Goal: Task Accomplishment & Management: Complete application form

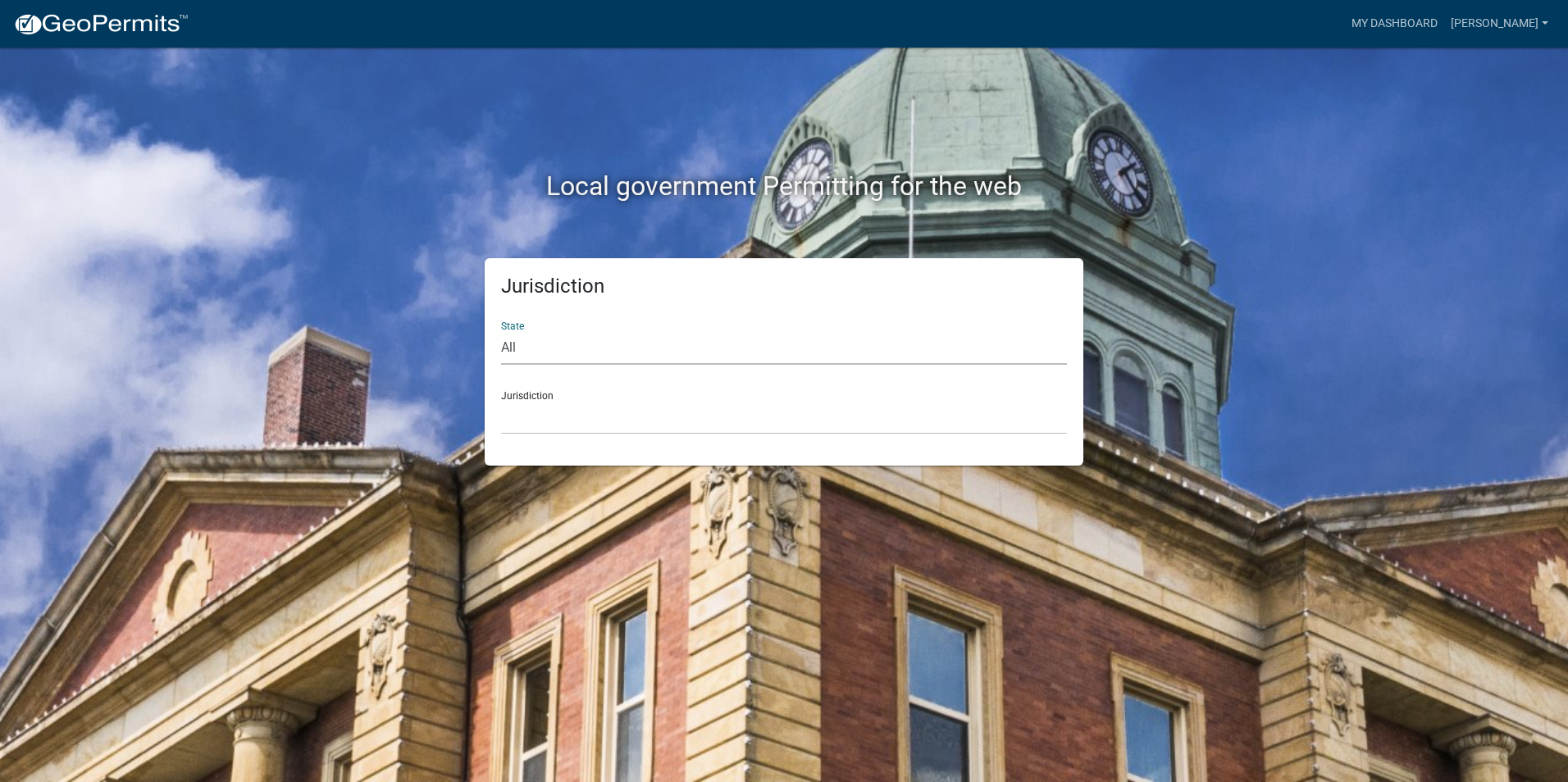
click at [563, 352] on select "All [US_STATE] [US_STATE] [US_STATE] [US_STATE] [US_STATE] [US_STATE] [US_STATE…" at bounding box center [784, 348] width 565 height 34
select select "[US_STATE]"
click at [501, 331] on select "All [US_STATE] [US_STATE] [US_STATE] [US_STATE] [US_STATE] [US_STATE] [US_STATE…" at bounding box center [784, 348] width 565 height 34
click at [538, 417] on select "[GEOGRAPHIC_DATA], [US_STATE] [GEOGRAPHIC_DATA], [US_STATE] [GEOGRAPHIC_DATA], …" at bounding box center [784, 418] width 565 height 34
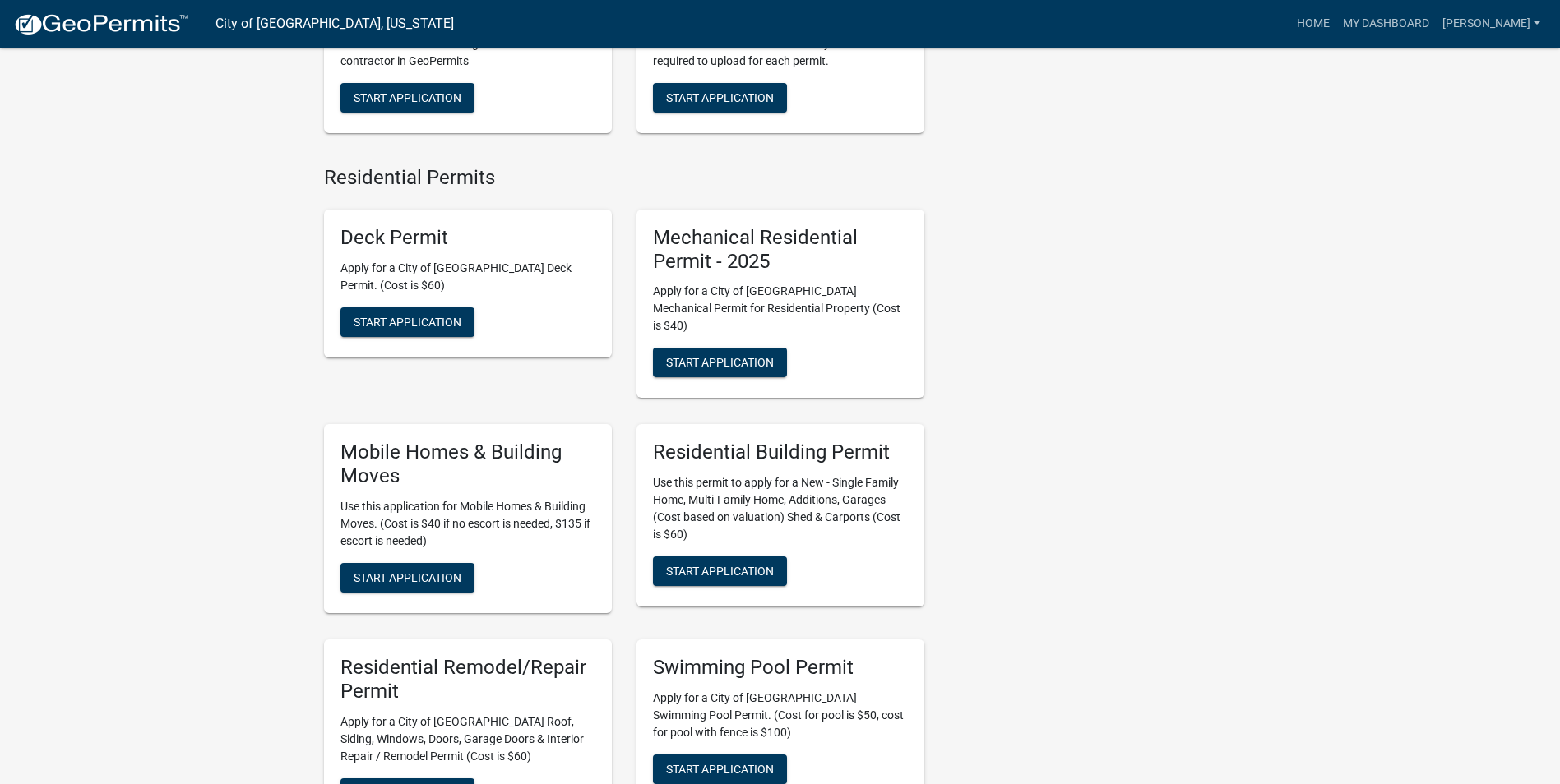
scroll to position [822, 0]
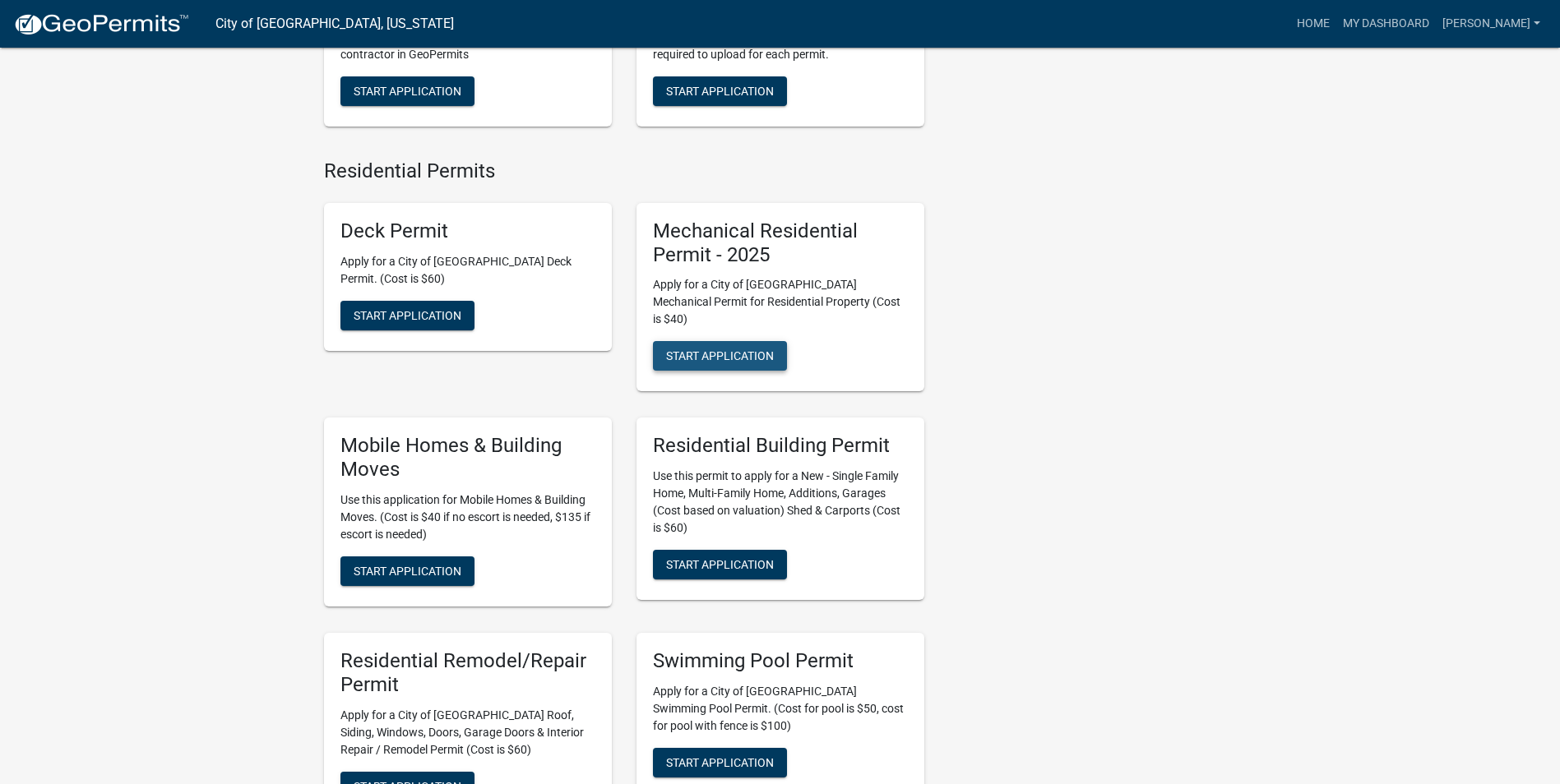
click at [704, 341] on button "Start Application" at bounding box center [720, 355] width 134 height 29
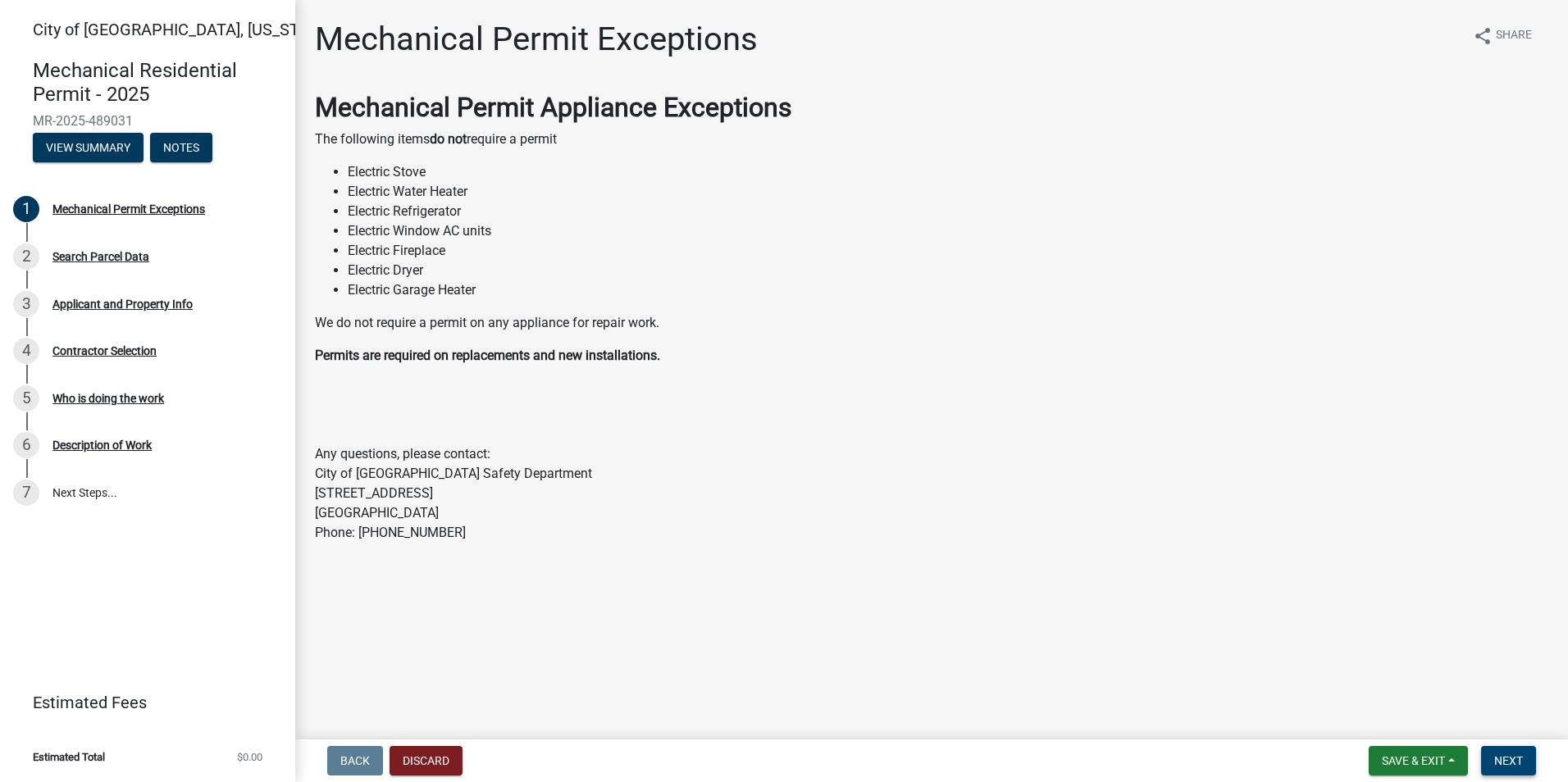
drag, startPoint x: 1495, startPoint y: 746, endPoint x: 1496, endPoint y: 762, distance: 16.0
click at [1496, 759] on wm-app "City of [GEOGRAPHIC_DATA], [US_STATE] Mechanical Residential Permit - 2025 MR-2…" at bounding box center [784, 391] width 1568 height 782
click at [1497, 762] on span "Next" at bounding box center [1508, 761] width 28 height 13
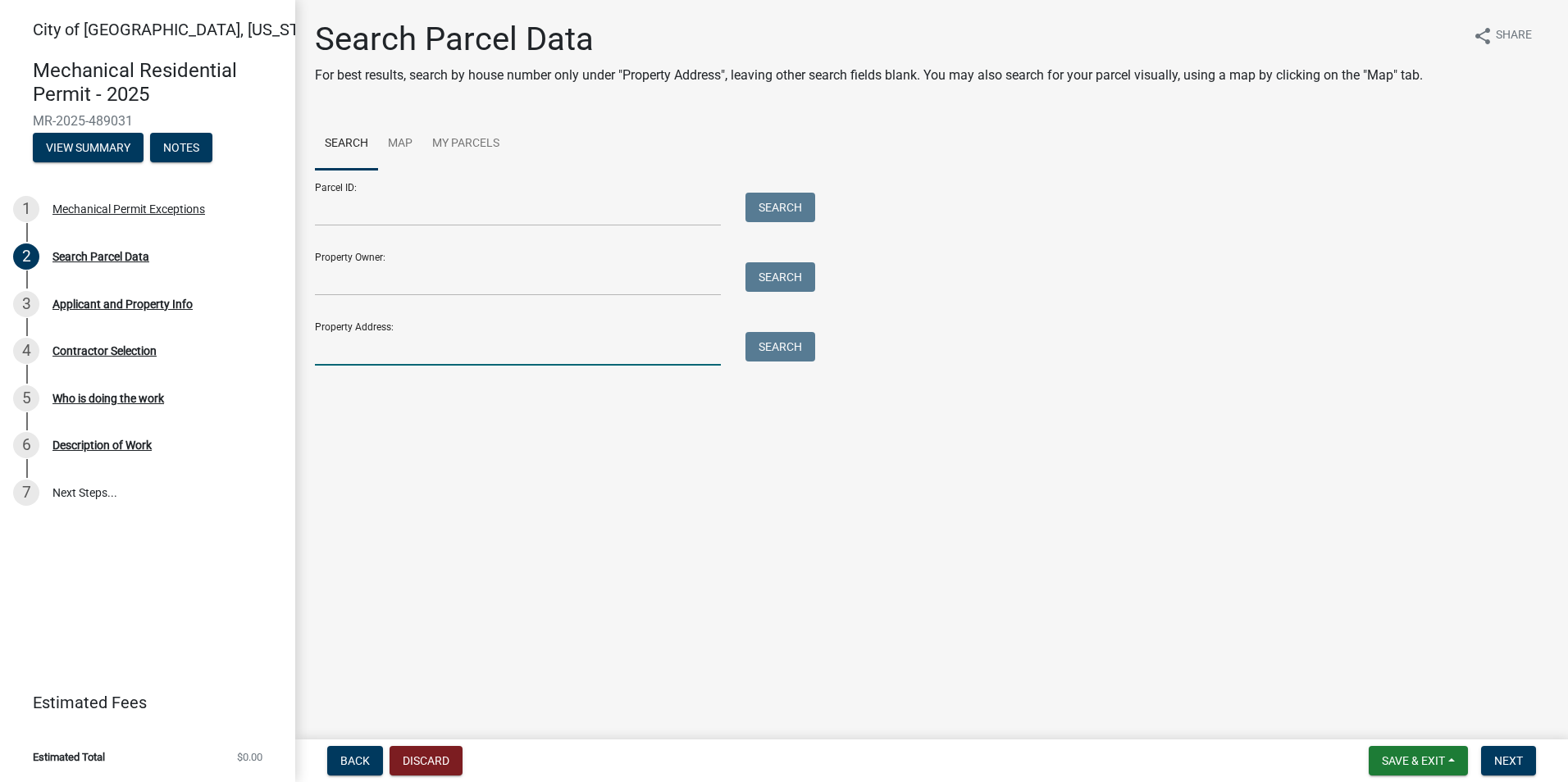
click at [365, 352] on input "Property Address:" at bounding box center [517, 349] width 406 height 34
type input "1260 2nd"
click at [776, 351] on button "Search" at bounding box center [780, 346] width 70 height 29
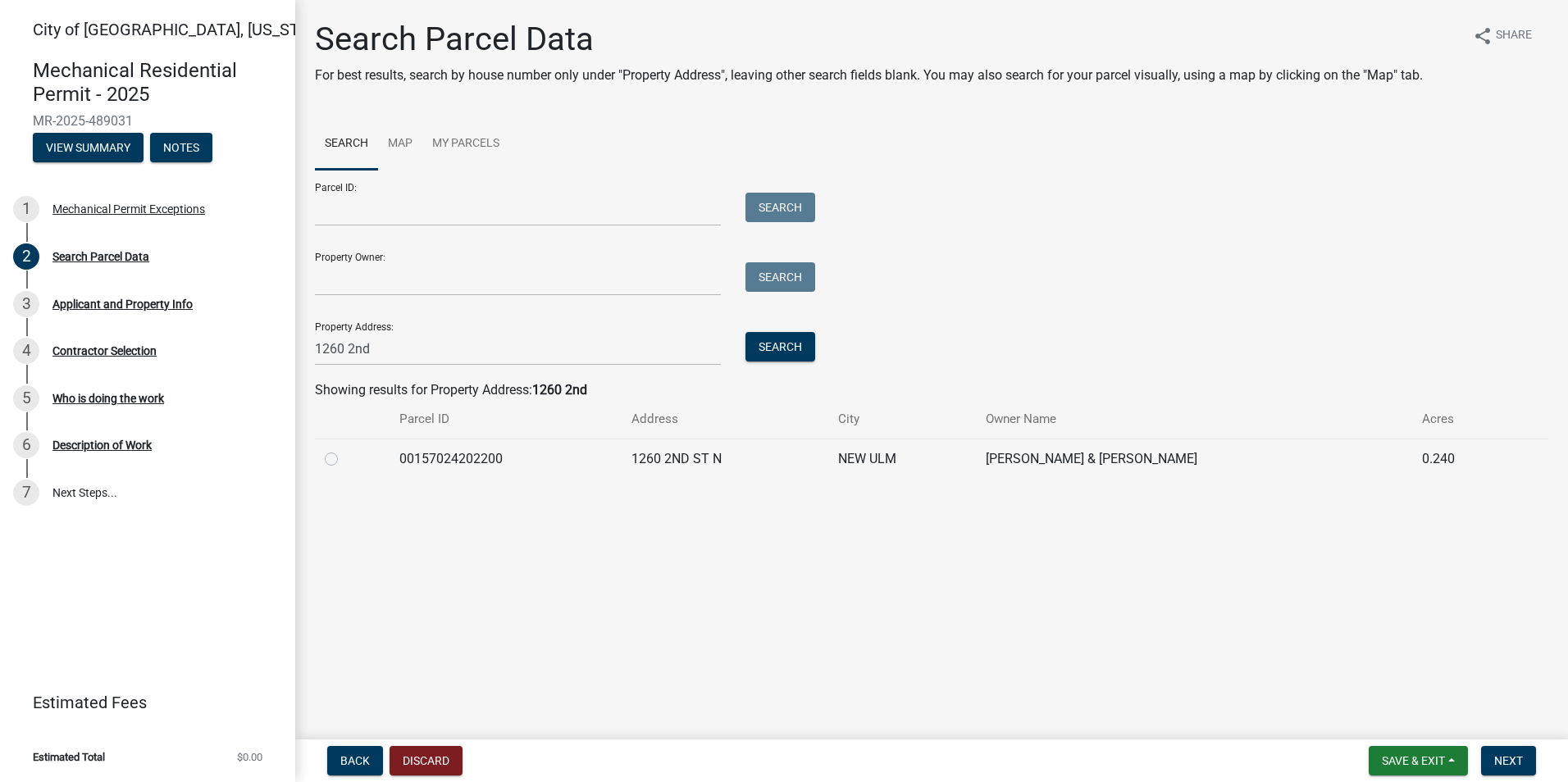
click at [344, 449] on label at bounding box center [344, 449] width 0 height 0
click at [344, 460] on input "radio" at bounding box center [350, 454] width 11 height 11
radio input "true"
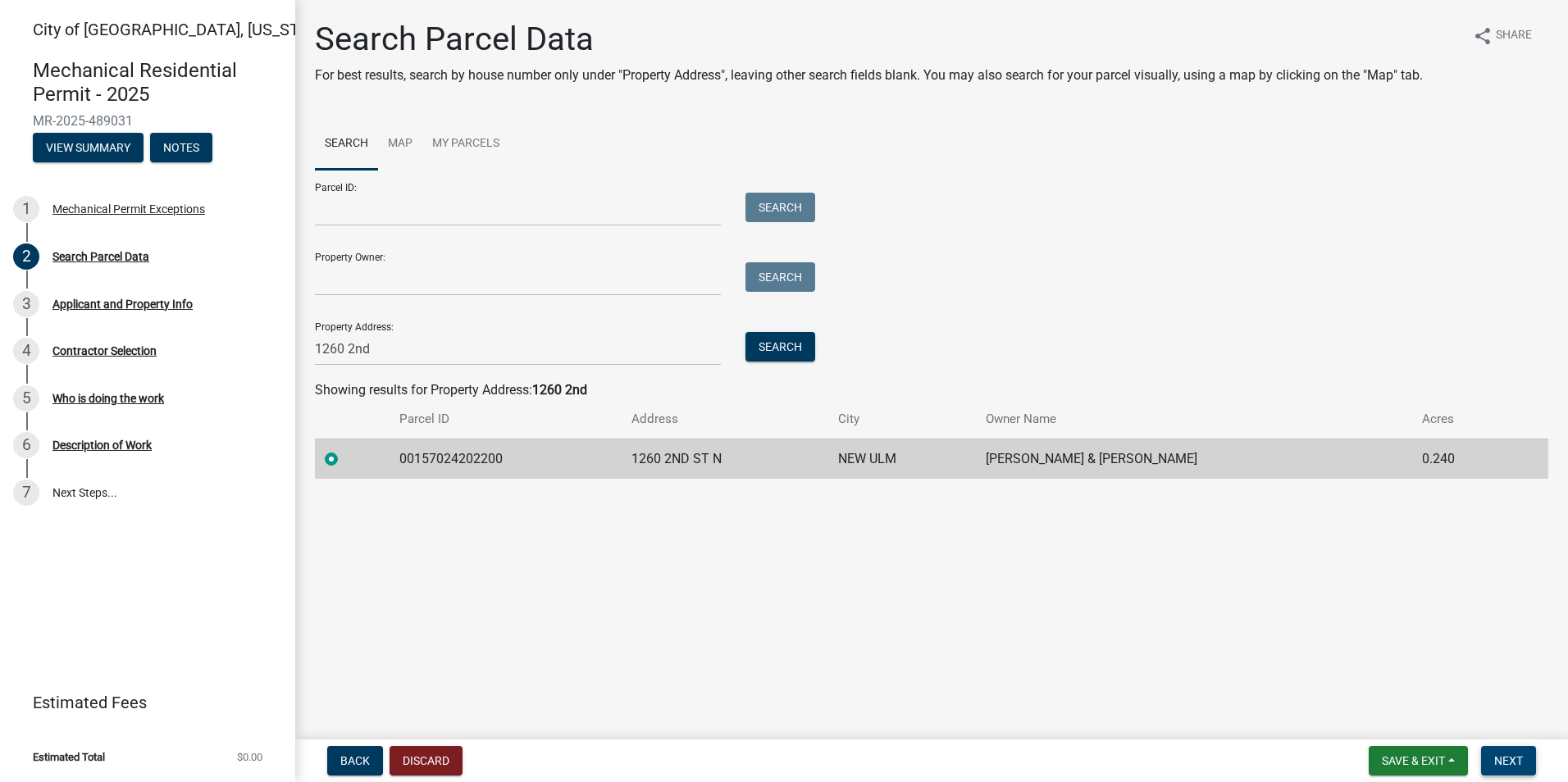
click at [1491, 761] on button "Next" at bounding box center [1509, 761] width 55 height 29
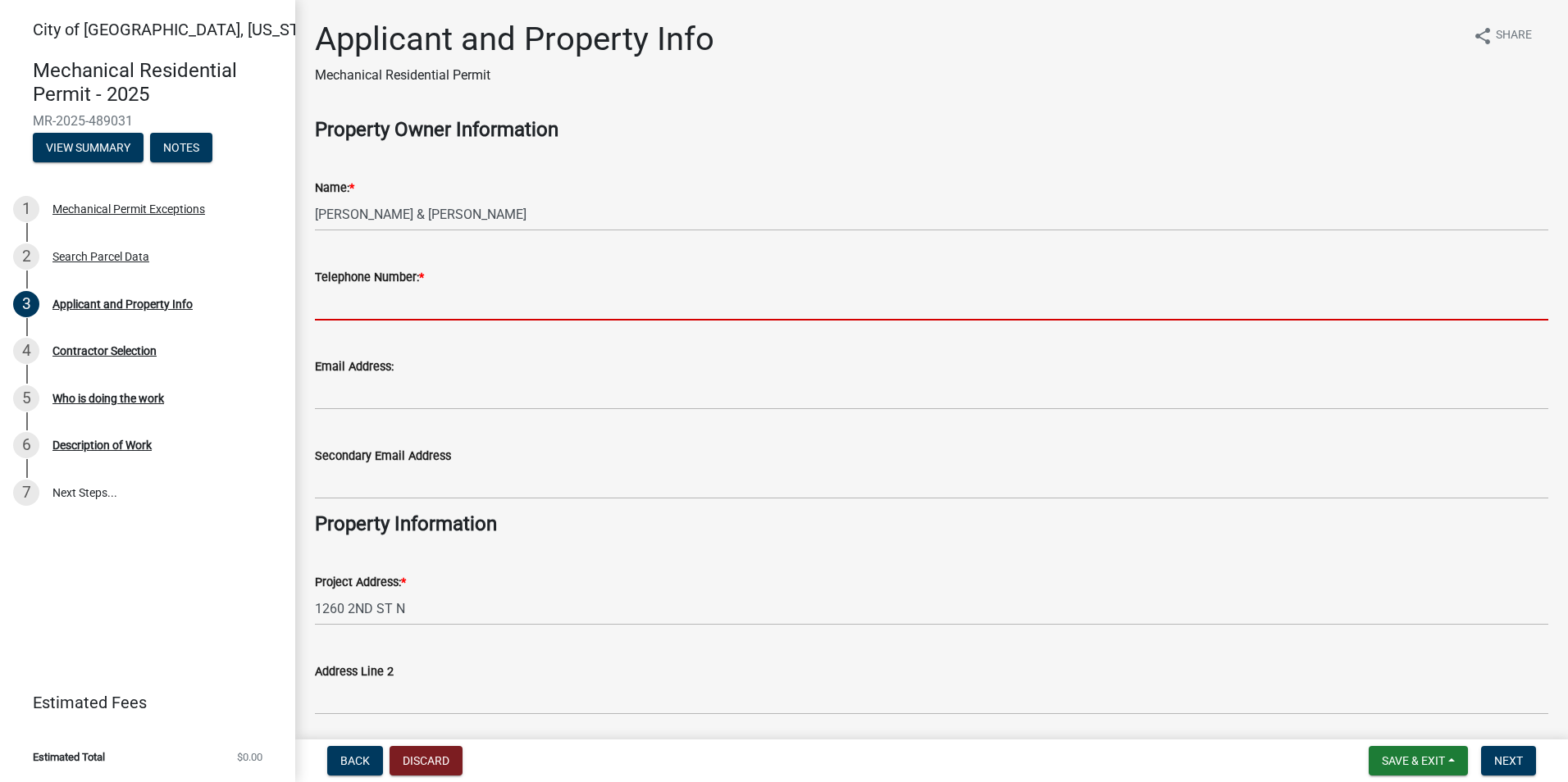
click at [327, 304] on input "Telephone Number: *" at bounding box center [932, 304] width 1233 height 34
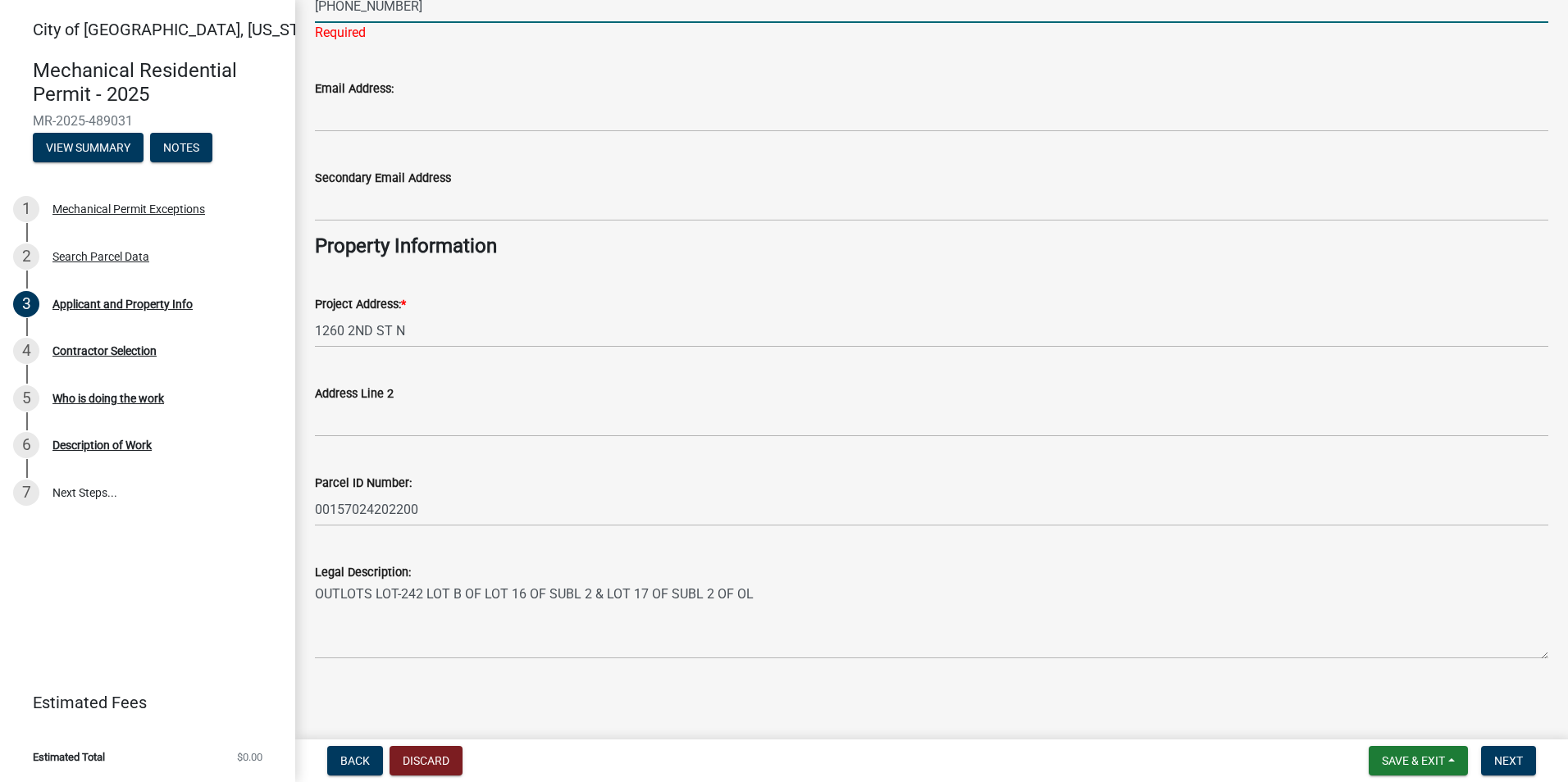
scroll to position [301, 0]
type input "[PHONE_NUMBER]"
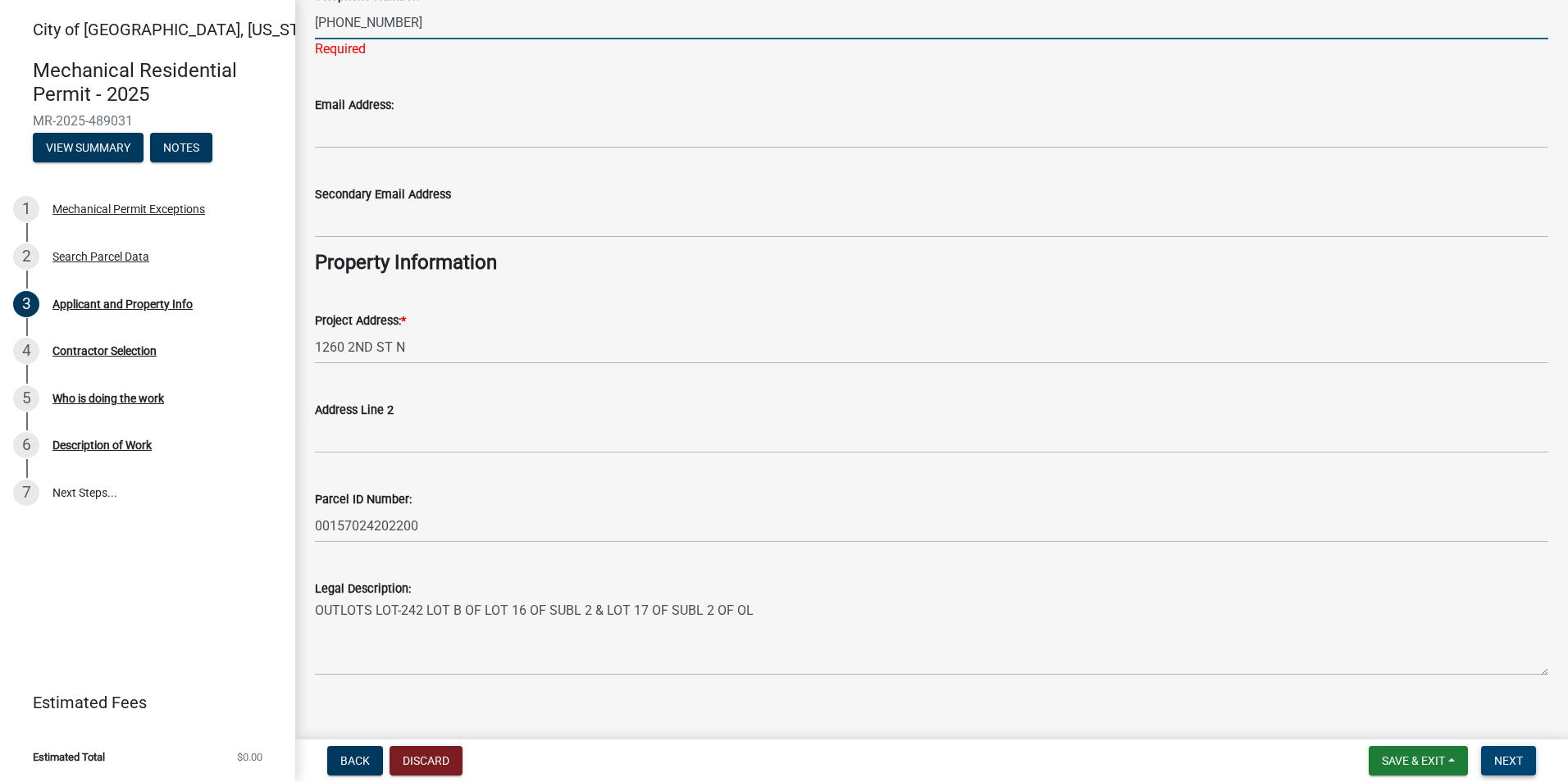
click at [1497, 761] on span "Next" at bounding box center [1508, 761] width 28 height 13
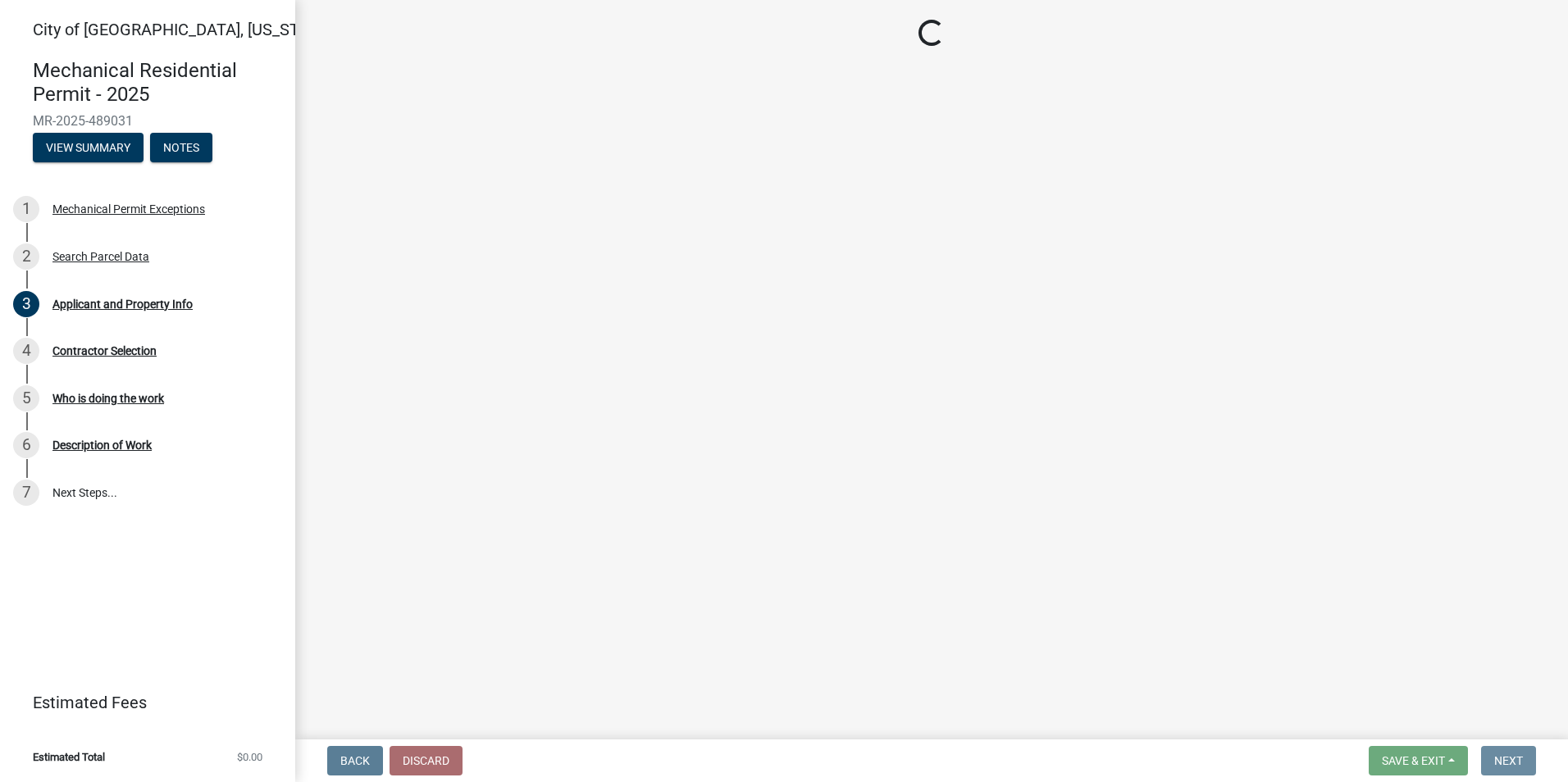
scroll to position [0, 0]
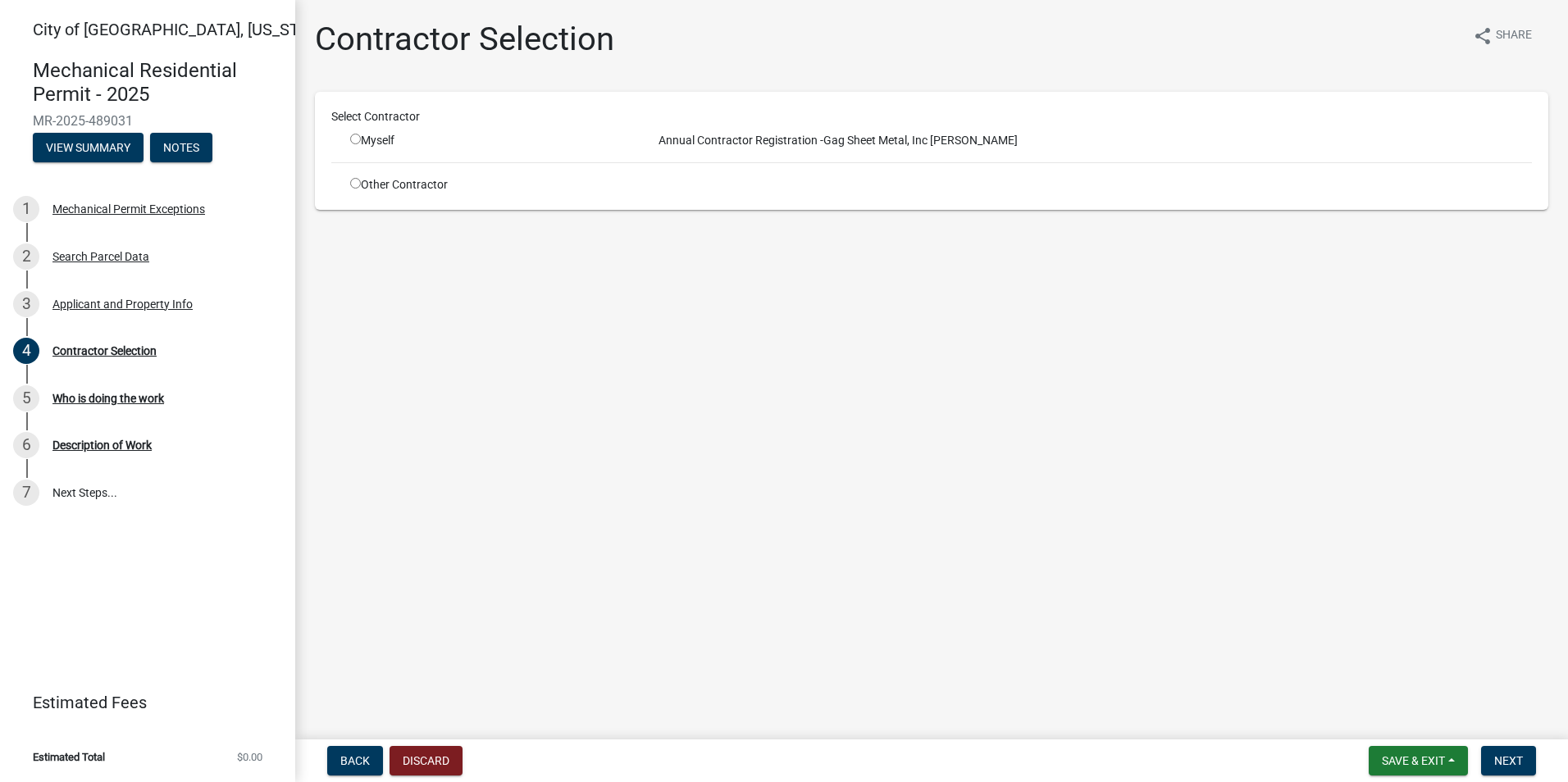
click at [351, 140] on input "radio" at bounding box center [356, 139] width 11 height 11
radio input "true"
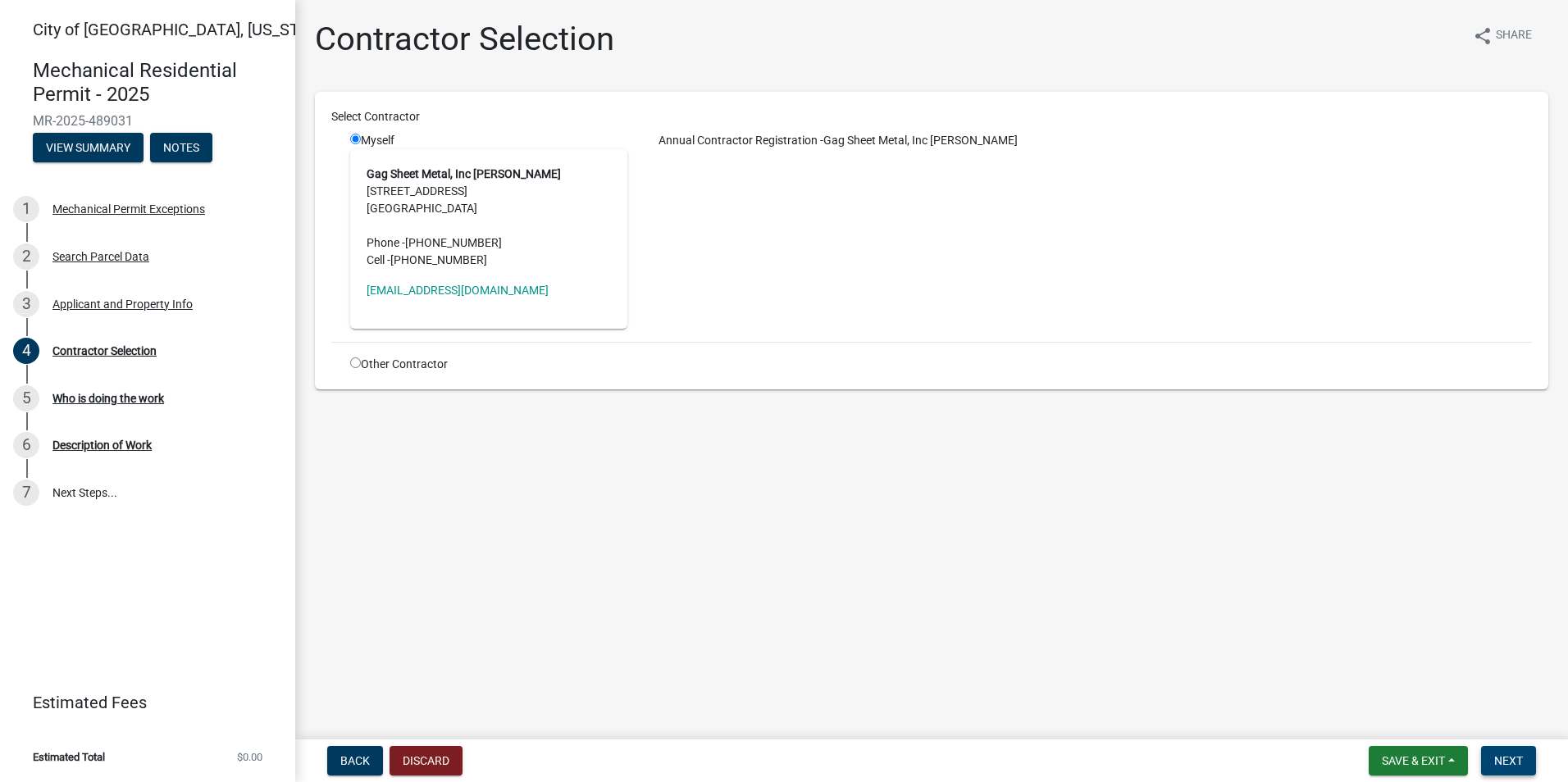
click at [1525, 765] on button "Next" at bounding box center [1509, 761] width 55 height 29
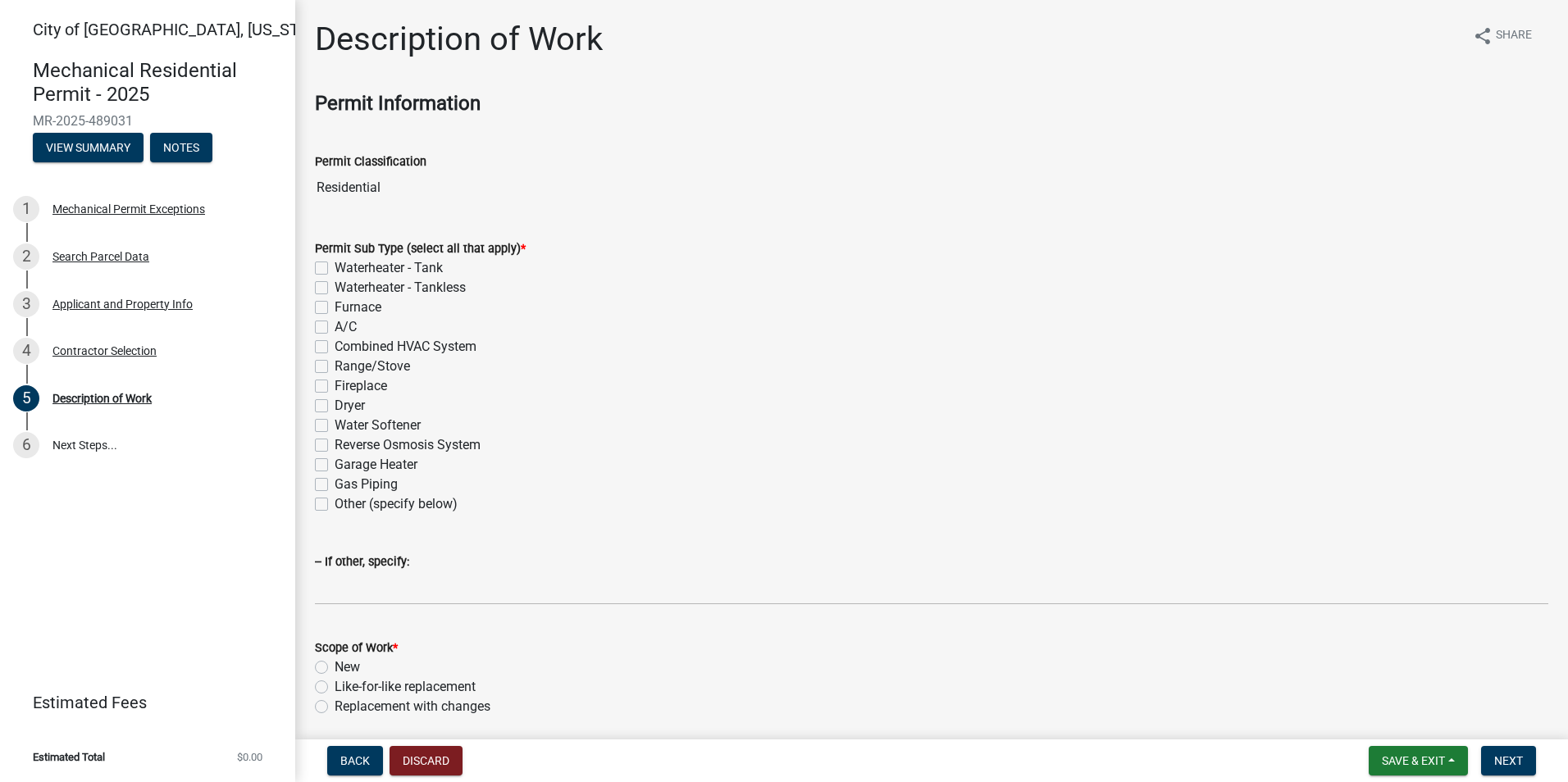
click at [335, 271] on label "Waterheater - Tank" at bounding box center [389, 268] width 108 height 20
click at [335, 269] on input "Waterheater - Tank" at bounding box center [340, 264] width 11 height 11
checkbox input "true"
checkbox input "false"
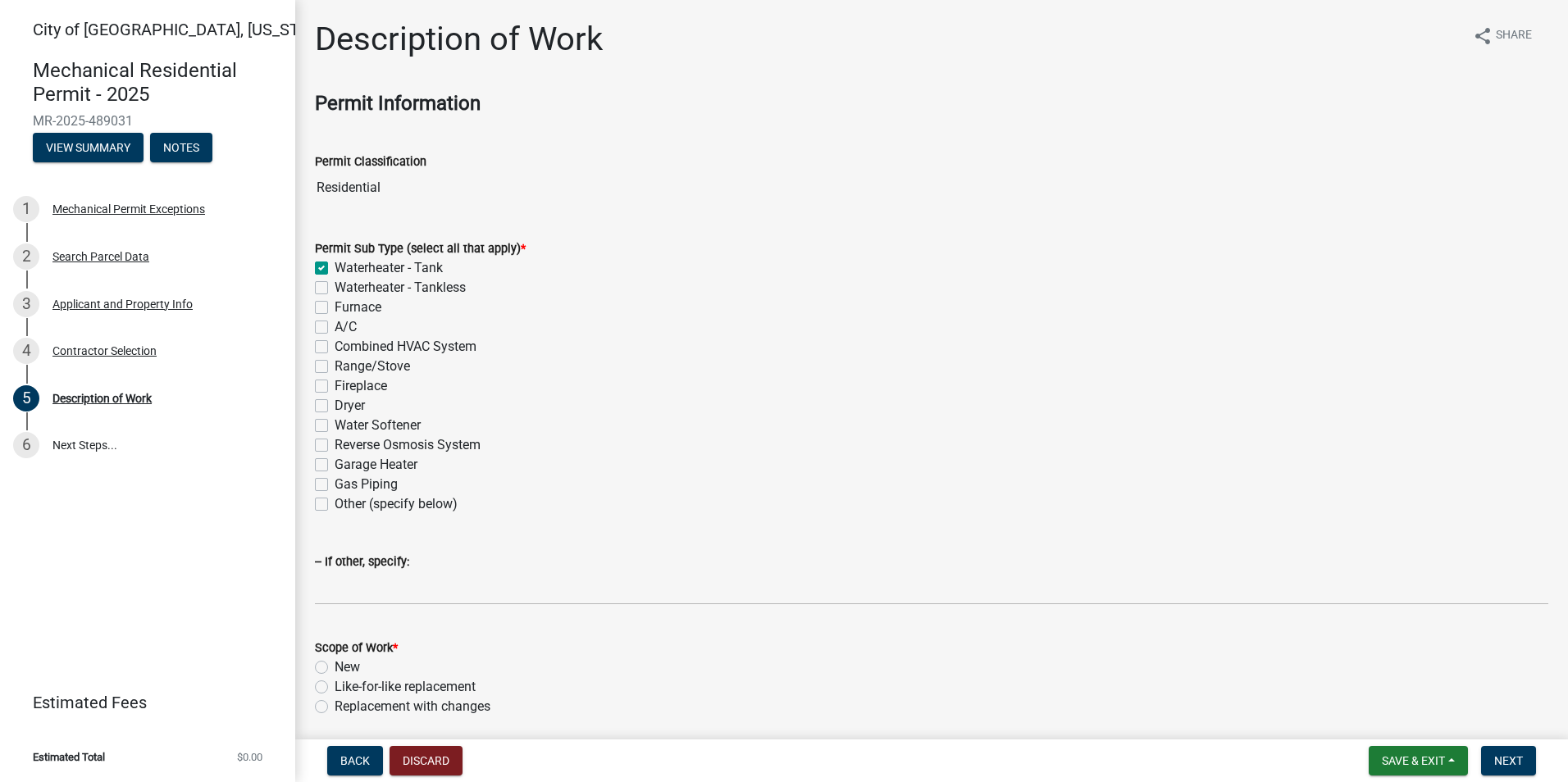
checkbox input "false"
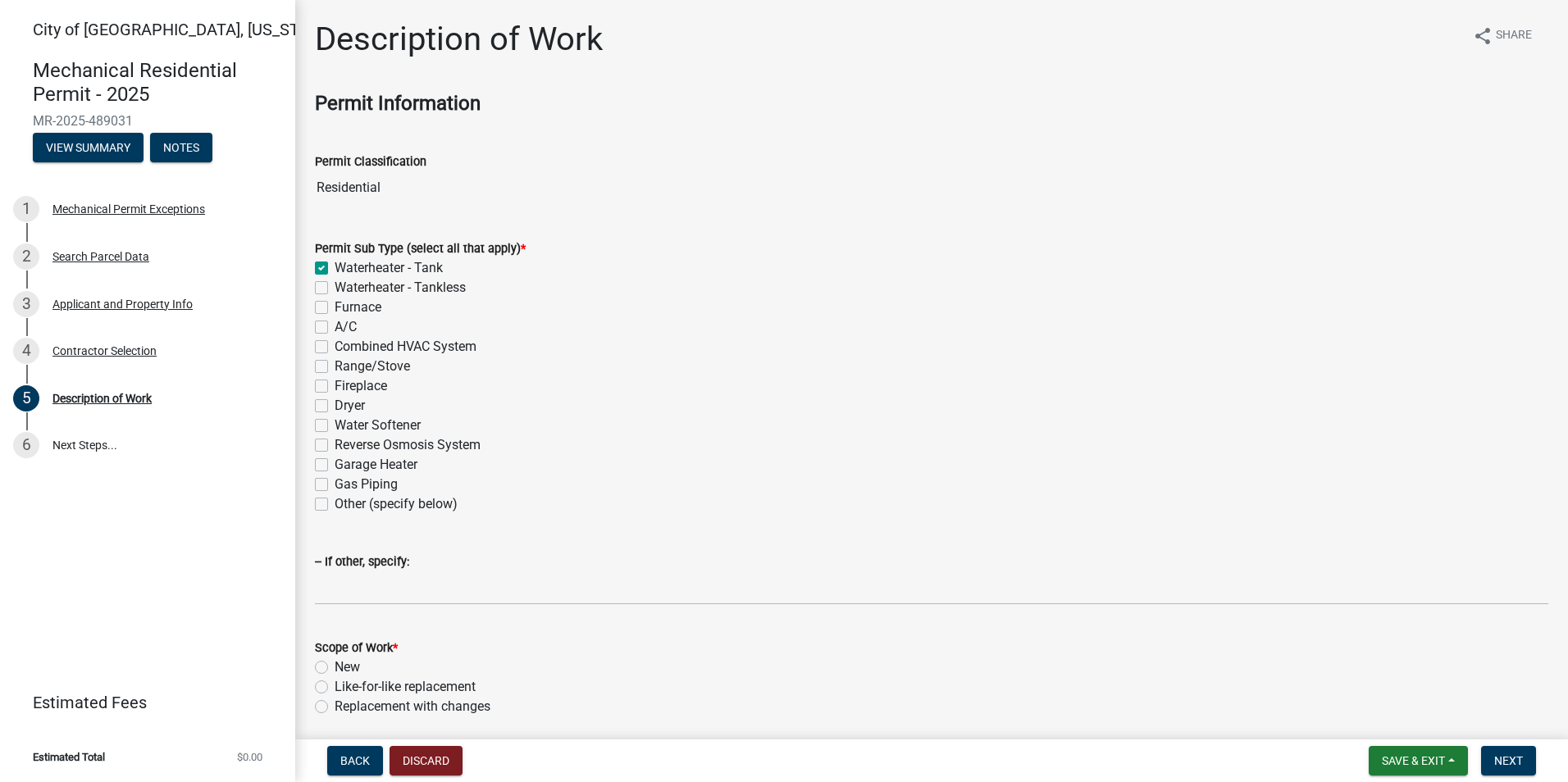
checkbox input "false"
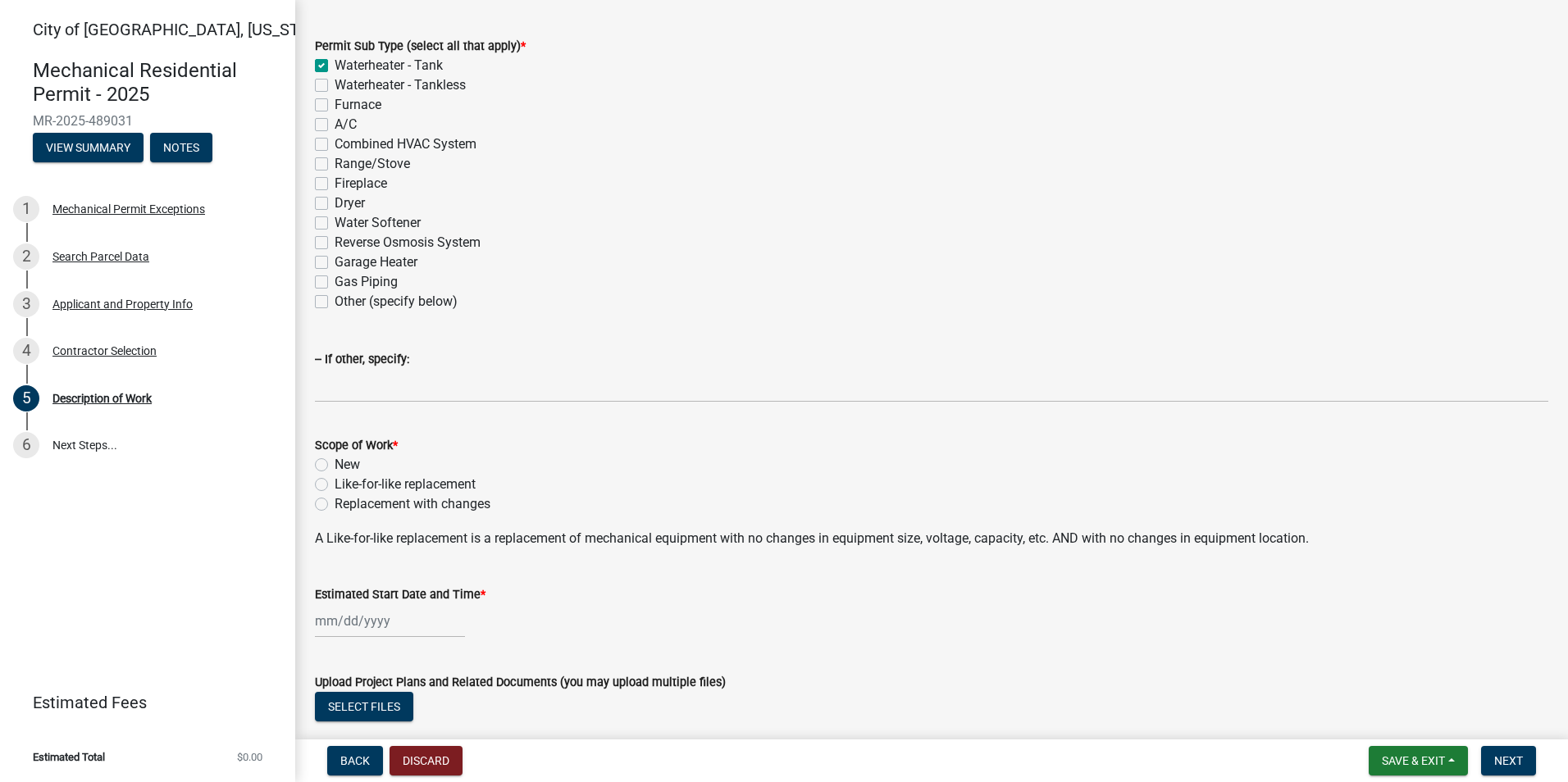
scroll to position [307, 0]
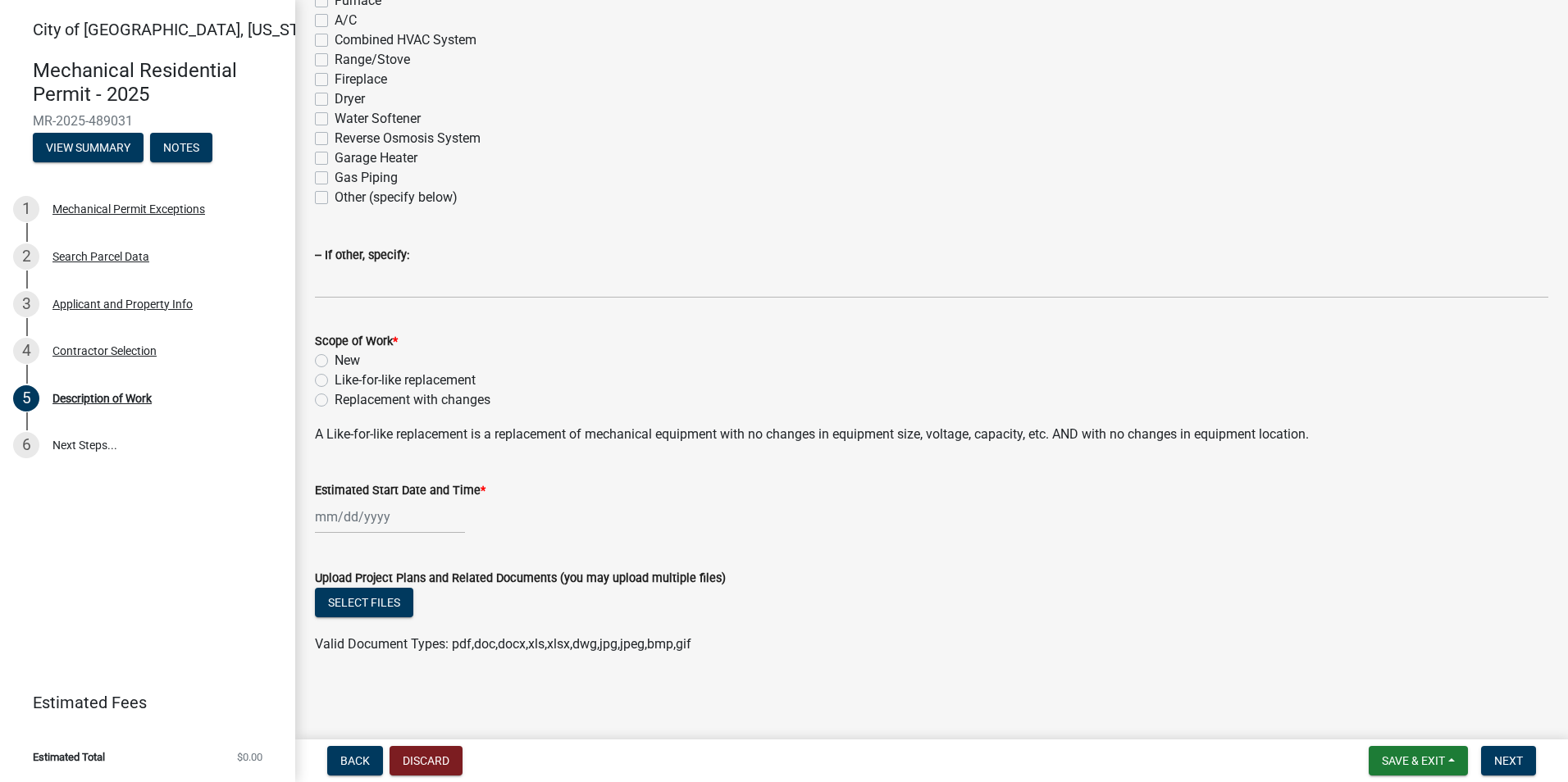
click at [335, 381] on label "Like-for-like replacement" at bounding box center [405, 381] width 141 height 20
click at [335, 381] on input "Like-for-like replacement" at bounding box center [340, 376] width 11 height 11
radio input "true"
click at [345, 523] on div at bounding box center [390, 517] width 150 height 34
select select "10"
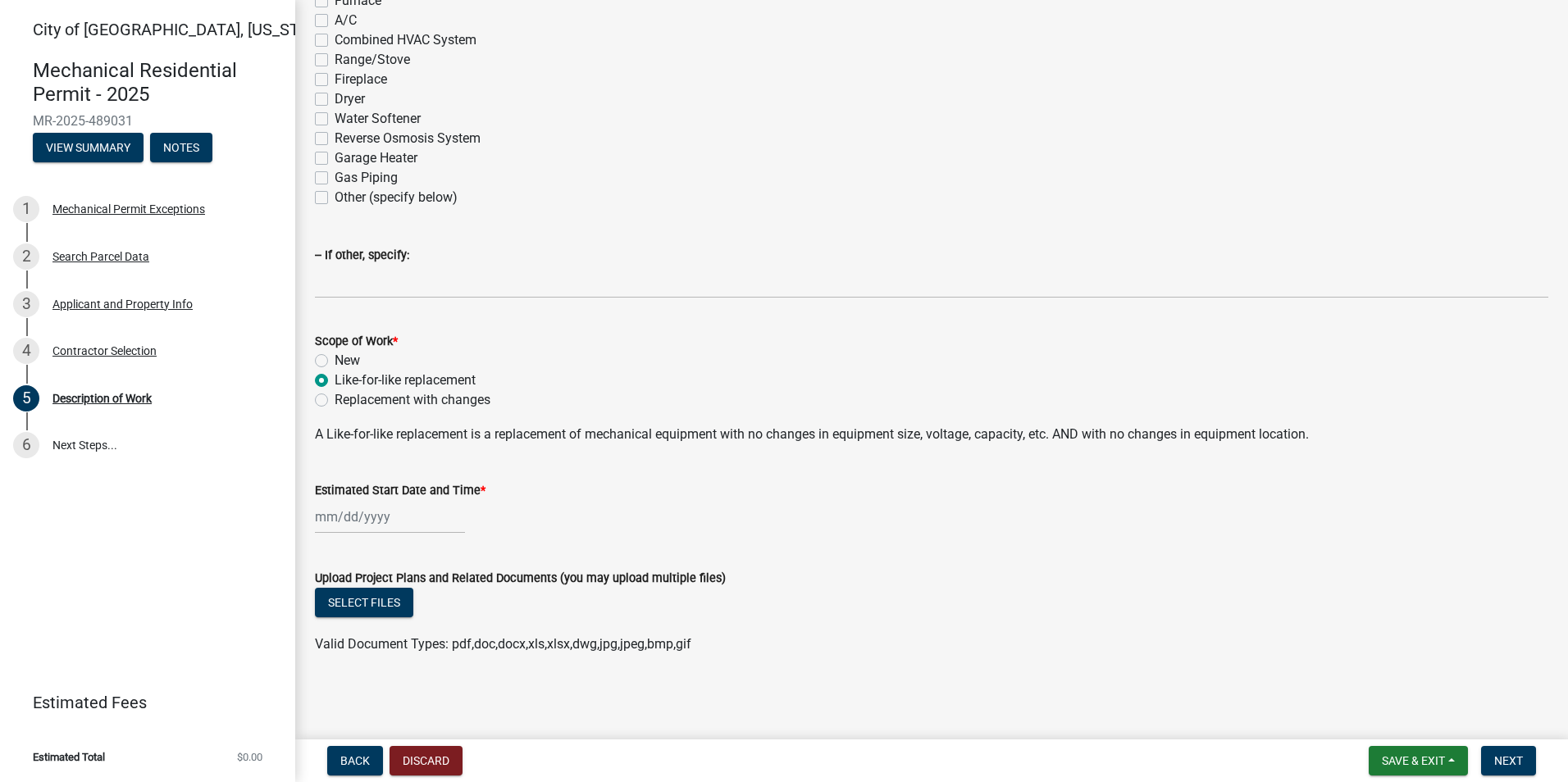
select select "2025"
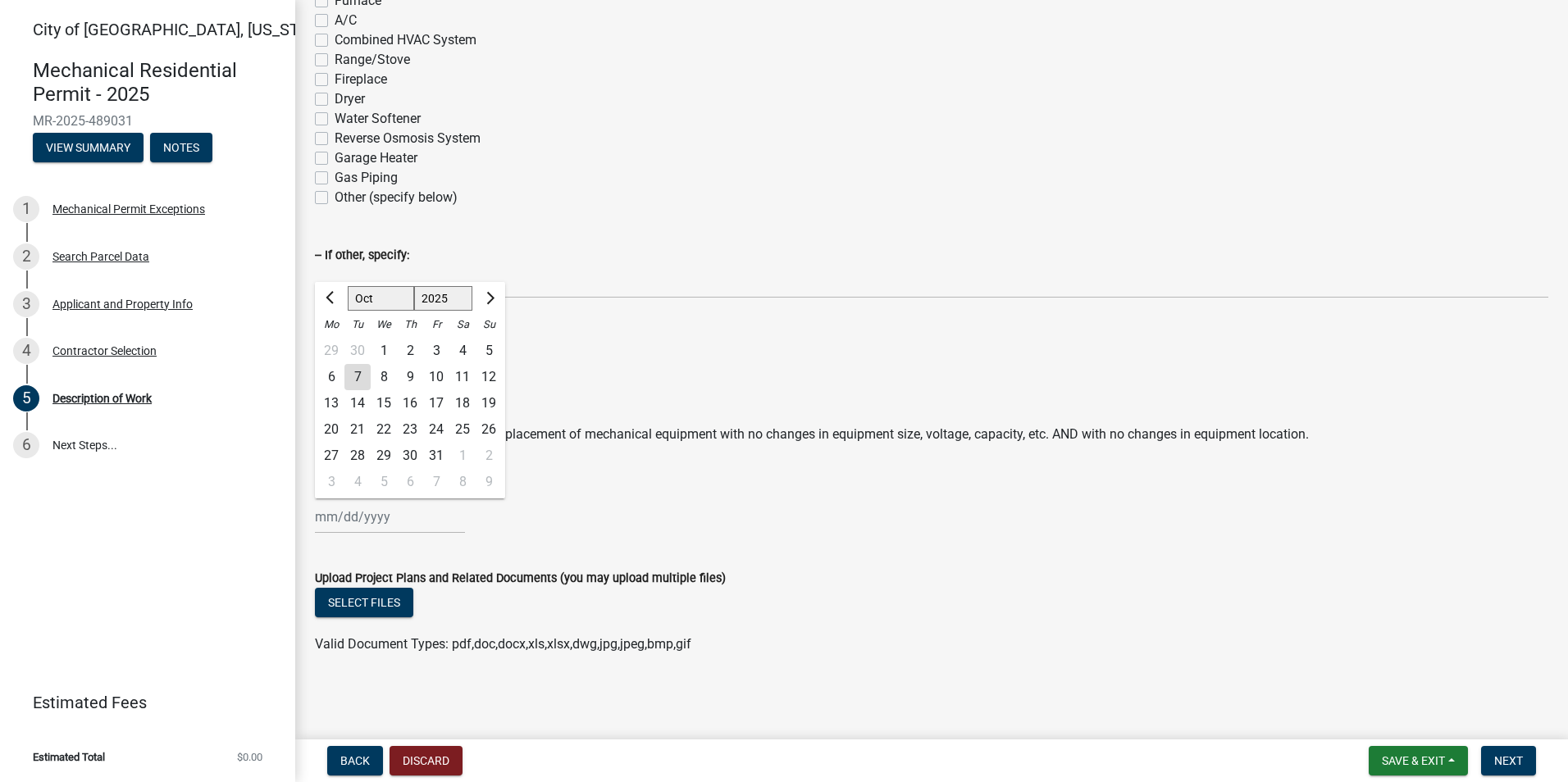
click at [362, 383] on div "7" at bounding box center [358, 377] width 27 height 27
type input "[DATE]"
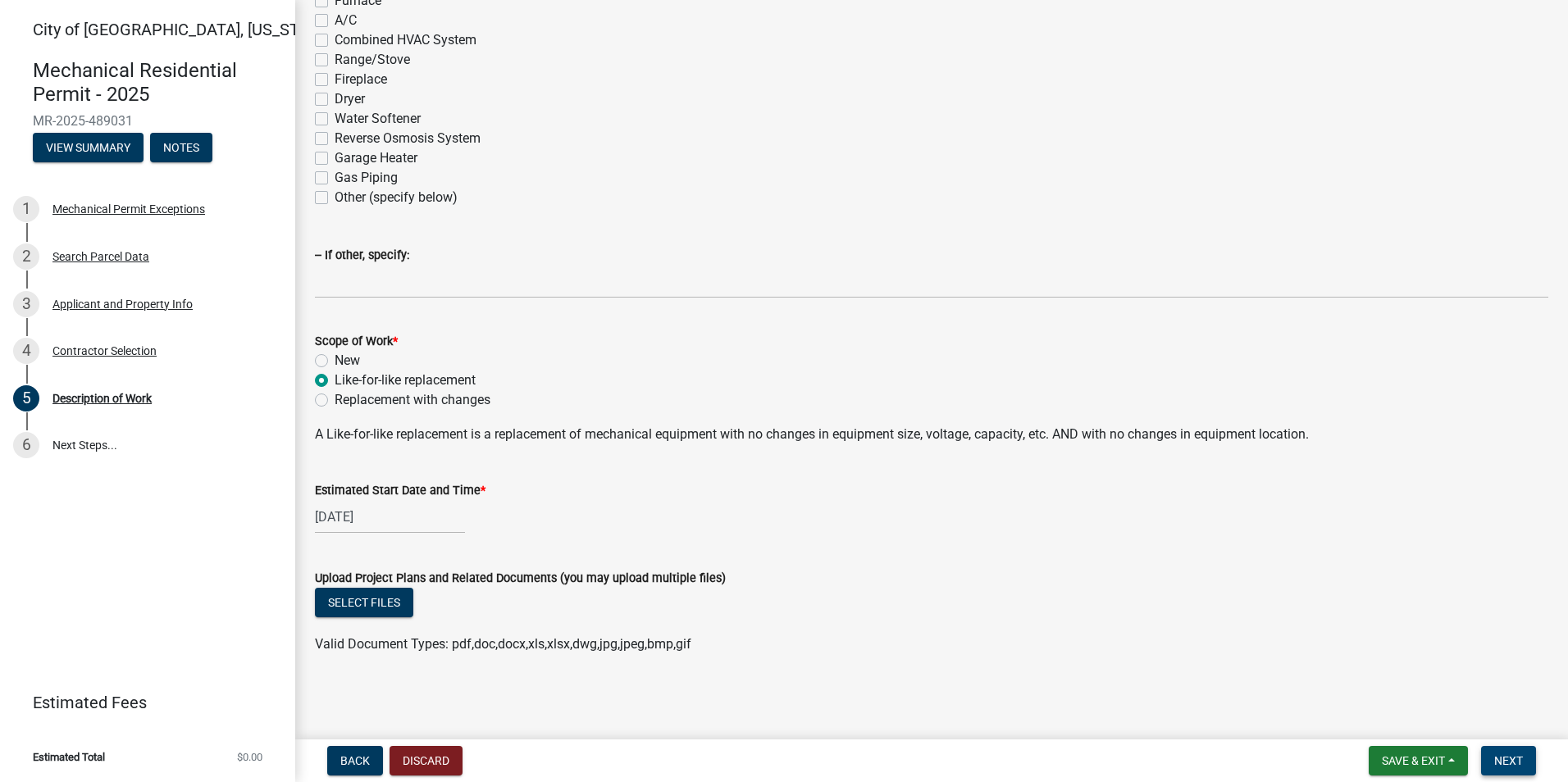
click at [1515, 766] on span "Next" at bounding box center [1508, 761] width 28 height 13
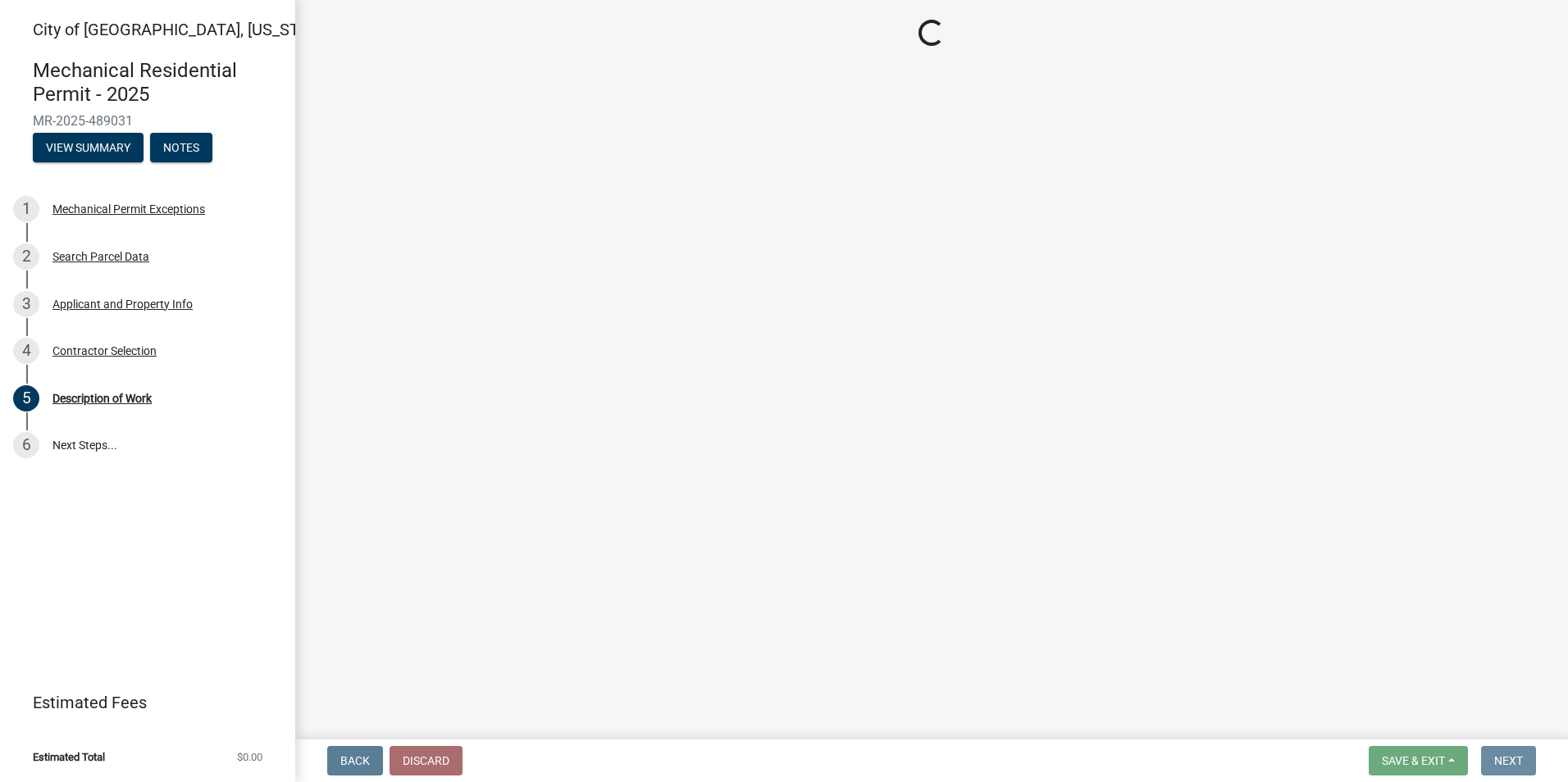
scroll to position [0, 0]
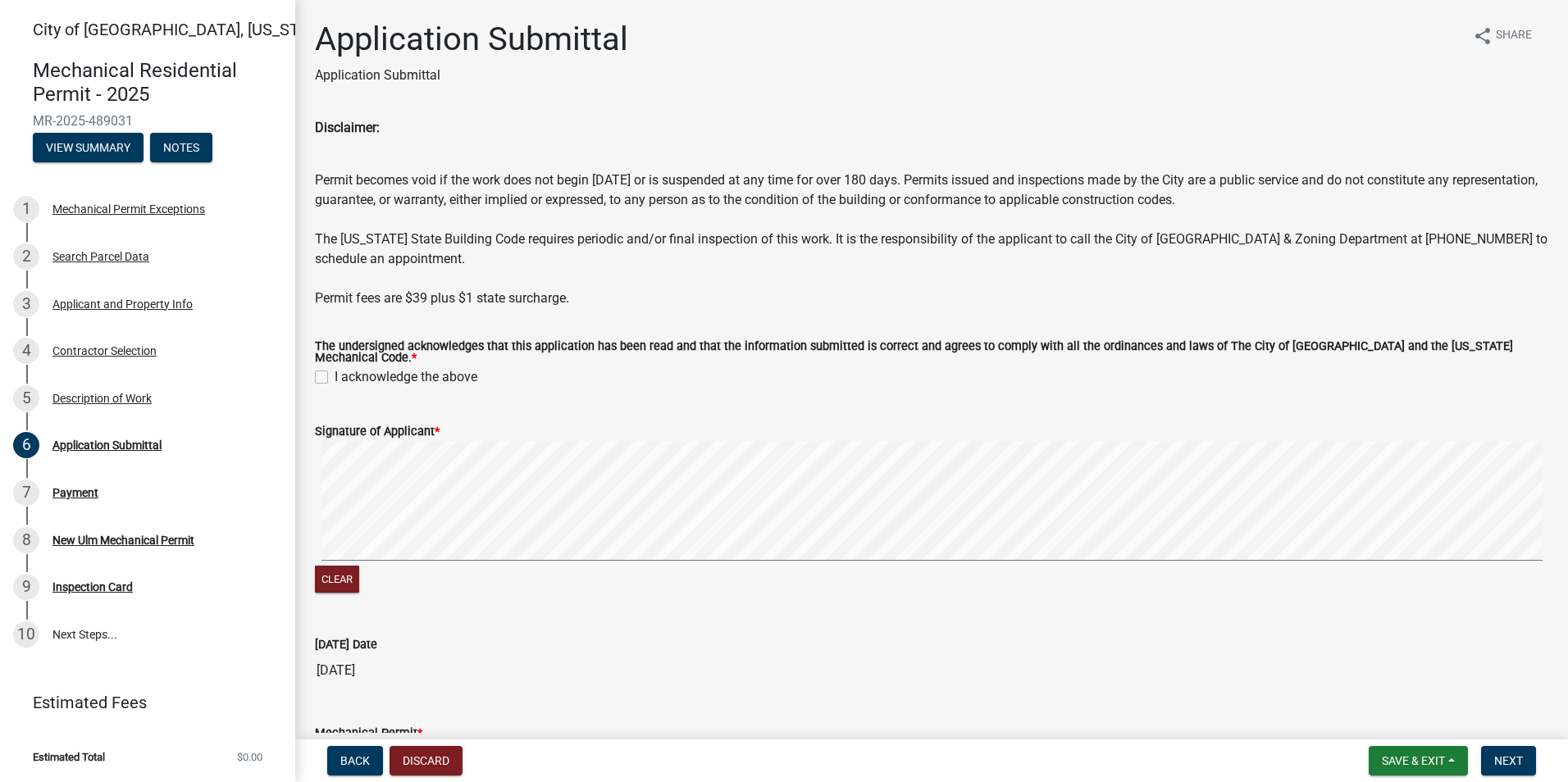
click at [335, 369] on label "I acknowledge the above" at bounding box center [406, 377] width 143 height 20
click at [335, 369] on input "I acknowledge the above" at bounding box center [340, 373] width 11 height 11
checkbox input "true"
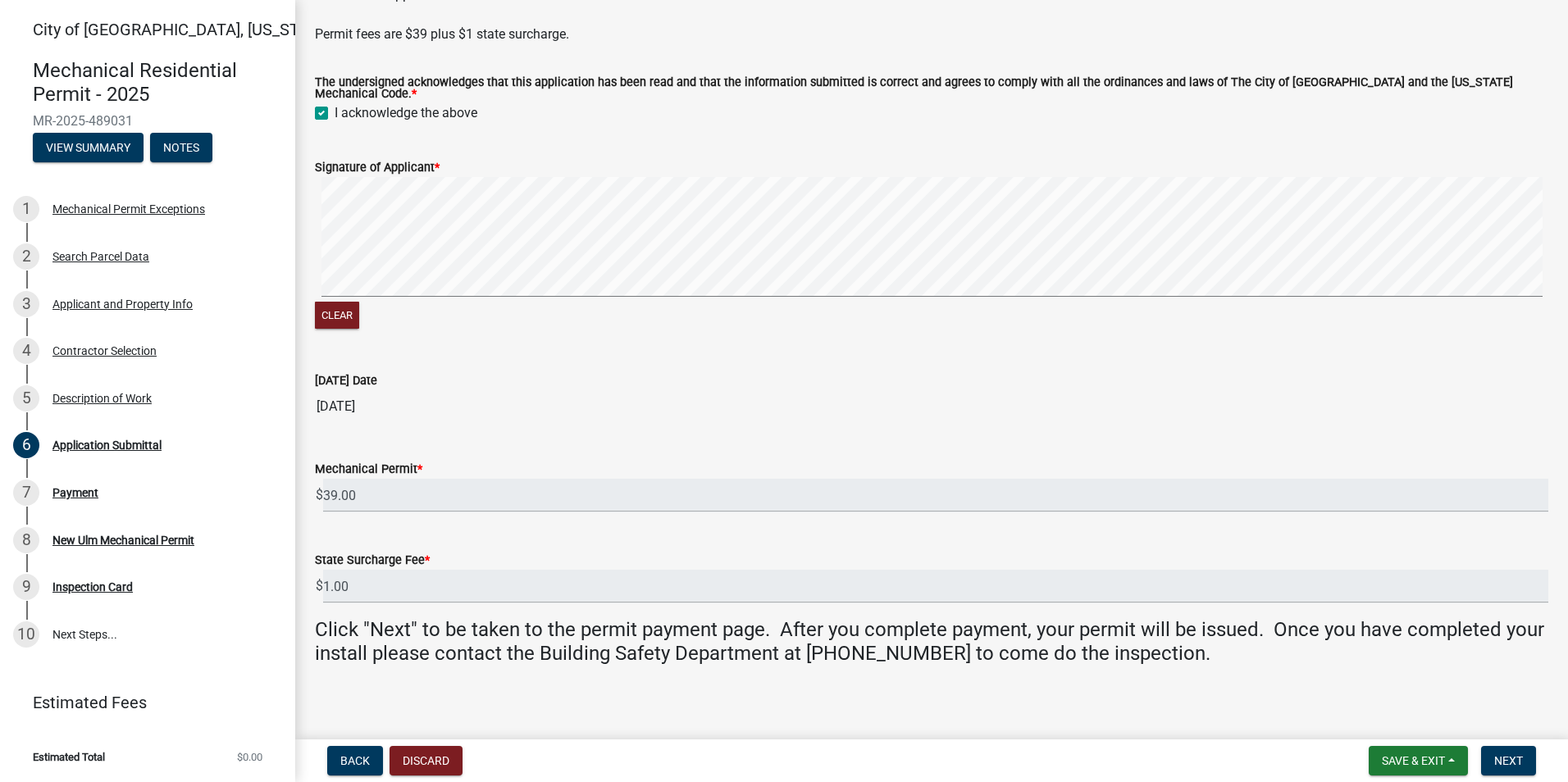
scroll to position [266, 0]
click at [1509, 754] on span "Next" at bounding box center [1508, 761] width 28 height 13
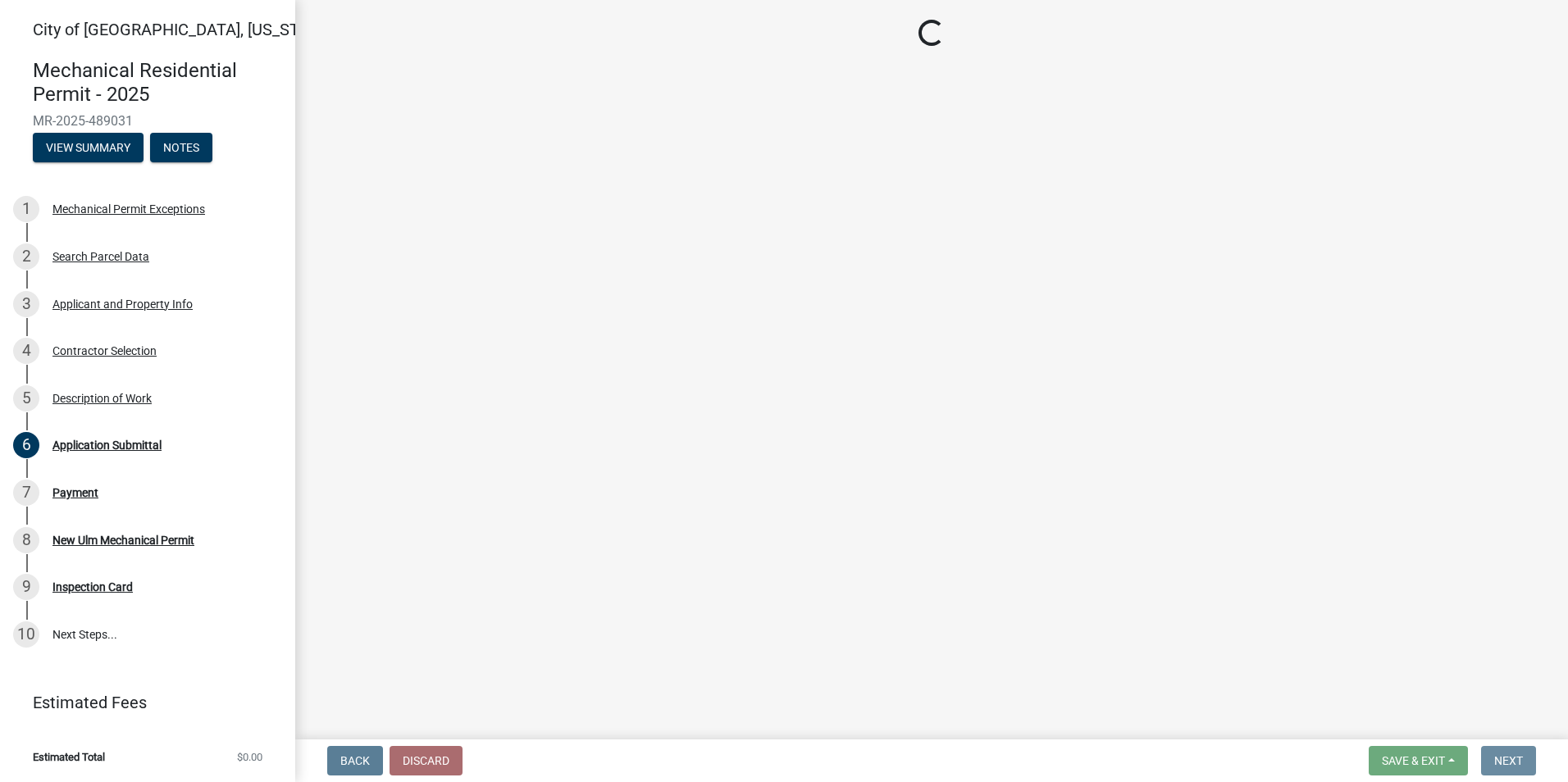
scroll to position [0, 0]
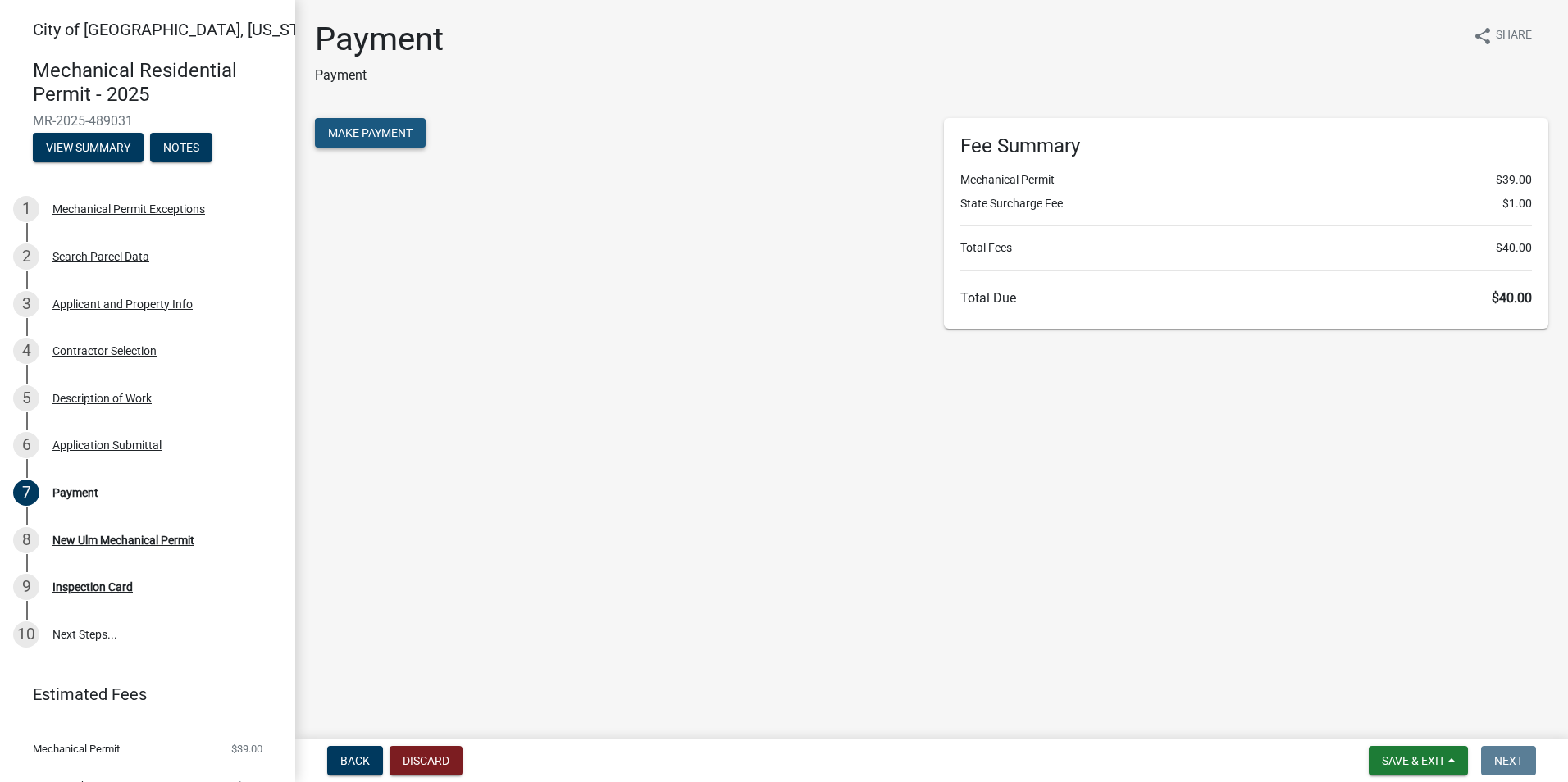
click at [378, 130] on span "Make Payment" at bounding box center [370, 132] width 84 height 13
